Goal: Task Accomplishment & Management: Manage account settings

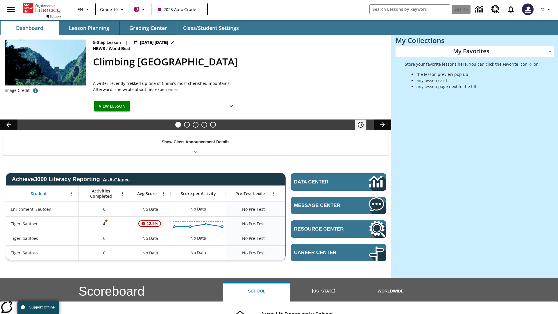
click at [148, 28] on button "Grading Center" at bounding box center [148, 28] width 58 height 14
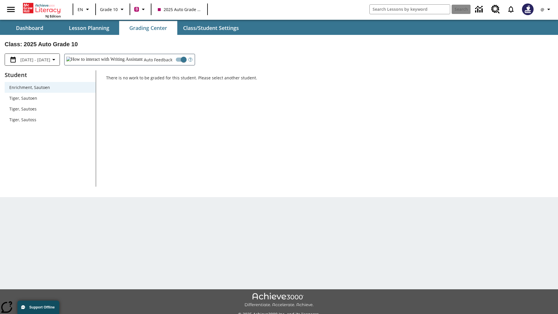
click at [50, 98] on span "Tiger, Sautoen" at bounding box center [50, 98] width 82 height 6
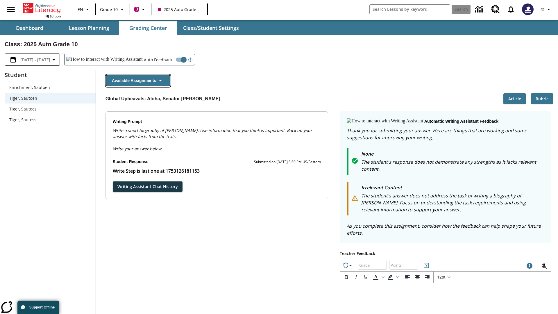
click at [138, 81] on button "Available Assignments" at bounding box center [138, 80] width 64 height 11
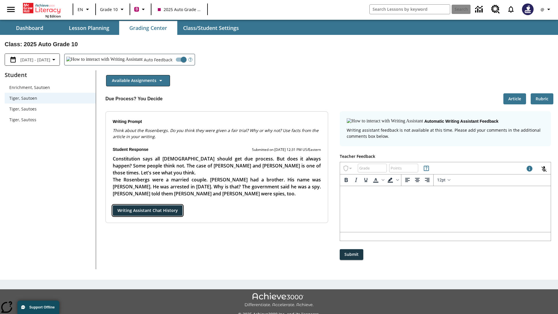
click at [113, 205] on button "Writing Assistant Chat History" at bounding box center [148, 210] width 70 height 11
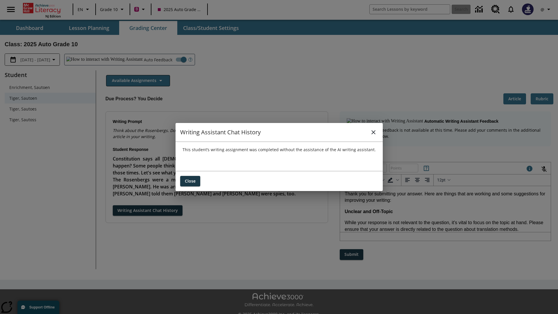
click at [373, 132] on icon "close" at bounding box center [374, 132] width 4 height 4
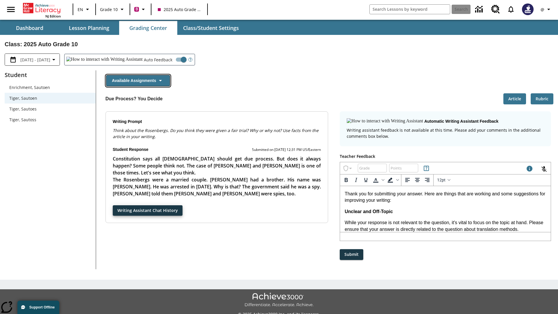
click at [138, 81] on button "Available Assignments" at bounding box center [138, 80] width 64 height 11
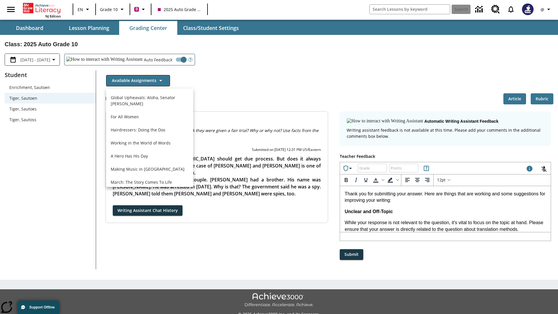
scroll to position [418, 0]
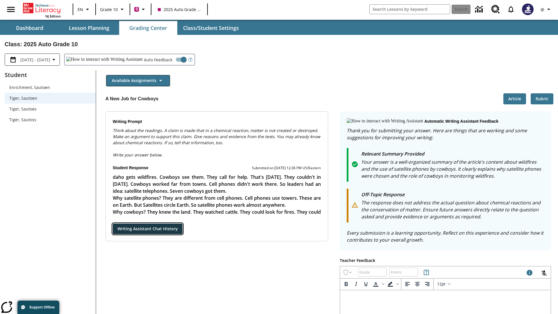
scroll to position [0, 0]
click at [113, 224] on button "Writing Assistant Chat History" at bounding box center [148, 229] width 70 height 11
